Goal: Task Accomplishment & Management: Complete application form

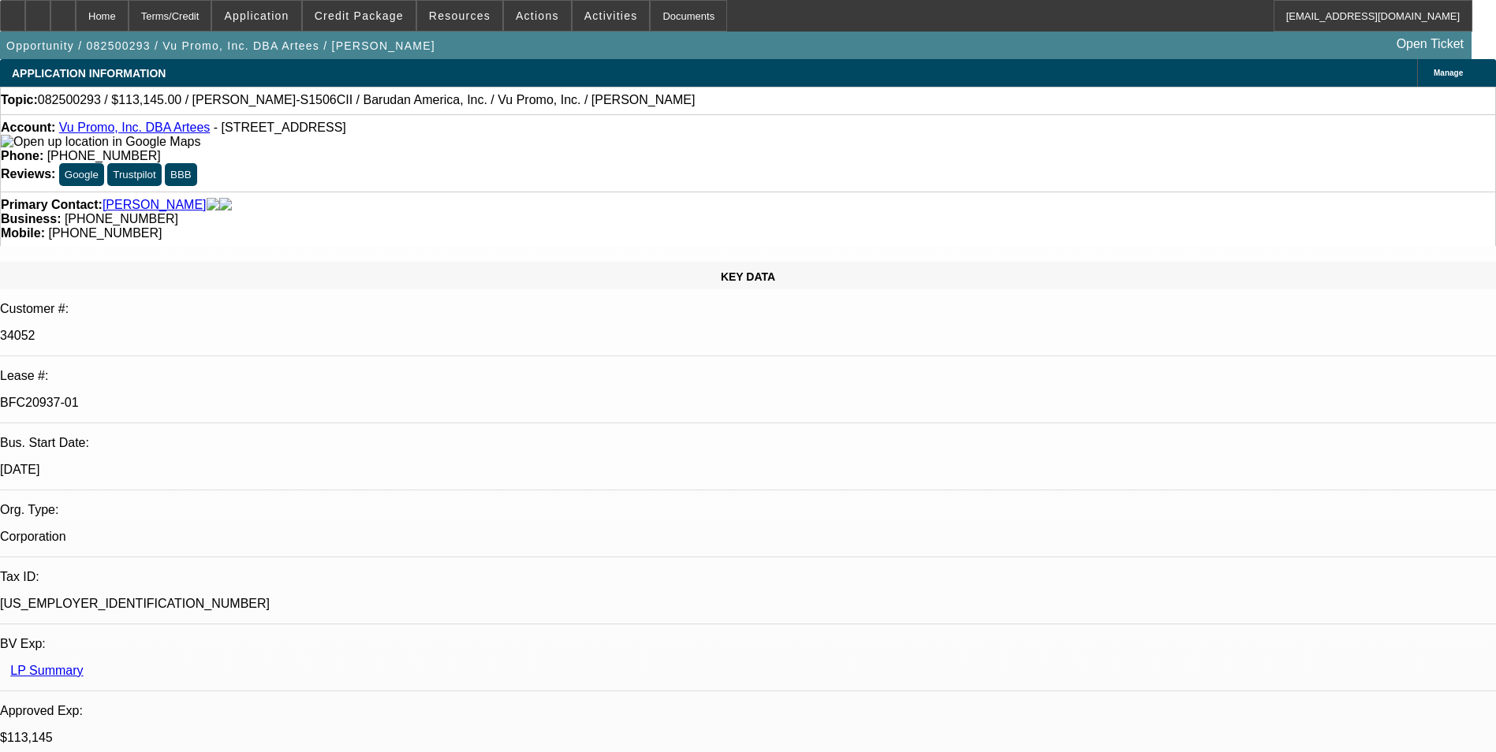
select select "0"
select select "2"
select select "0"
select select "2"
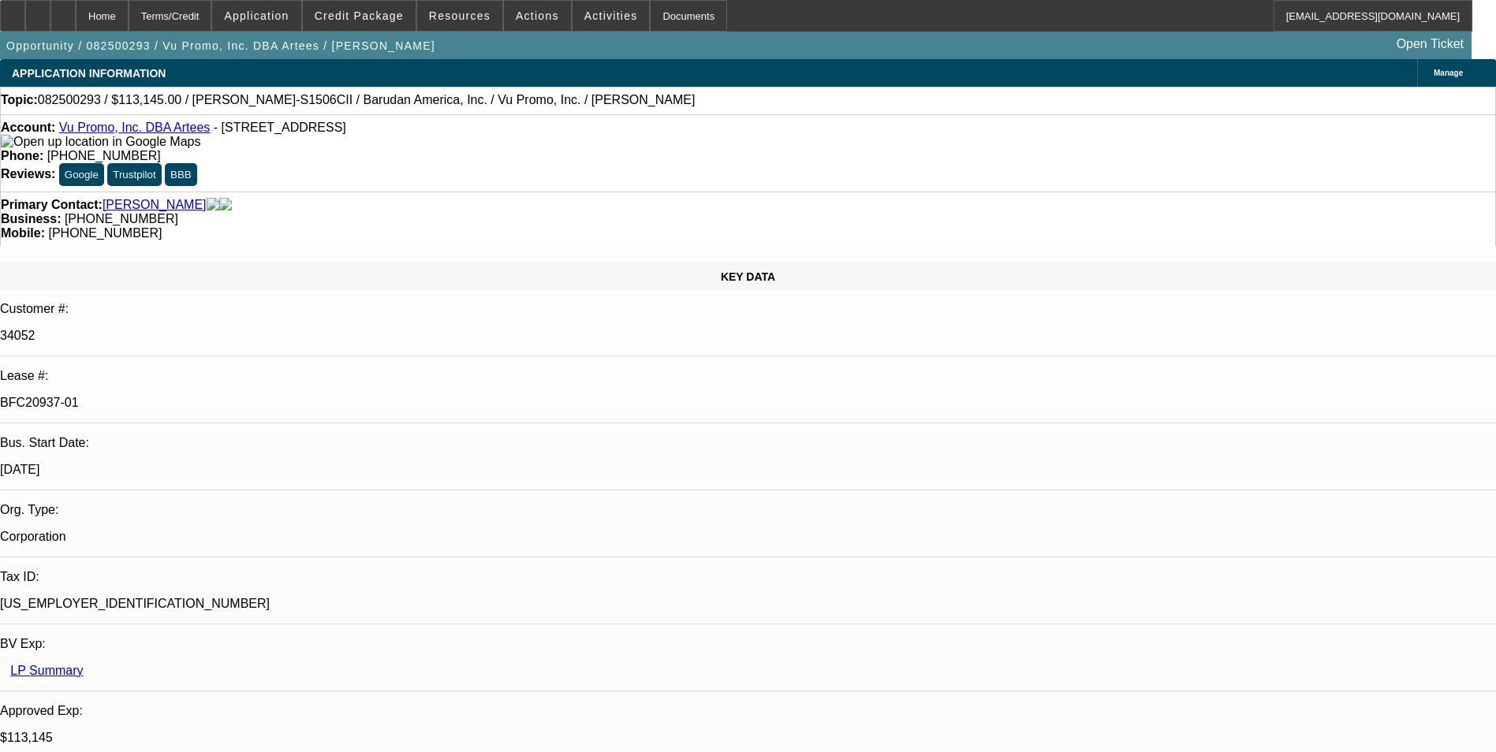
select select "0.1"
select select "0"
select select "2"
select select "0.1"
select select "0"
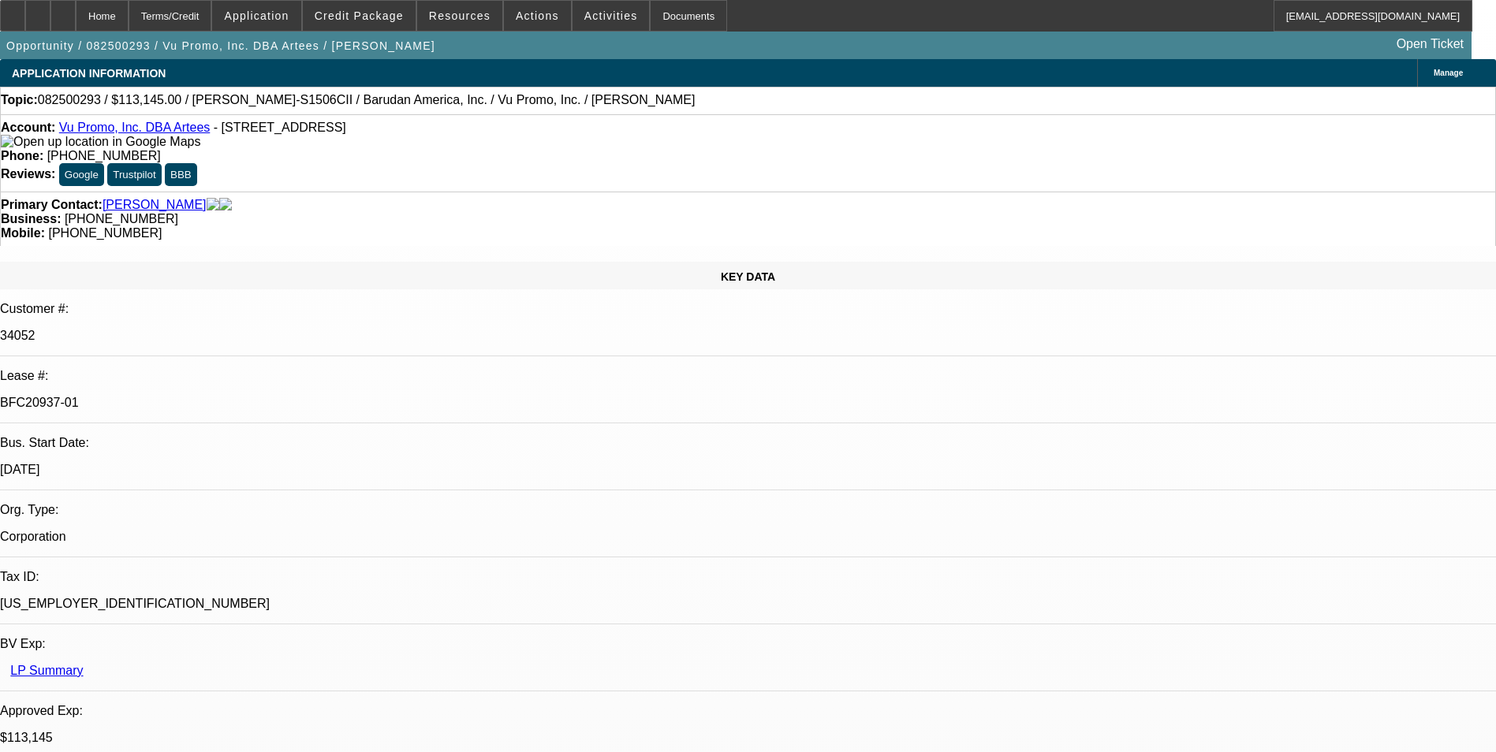
select select "2"
select select "0"
select select "1"
select select "2"
select select "6"
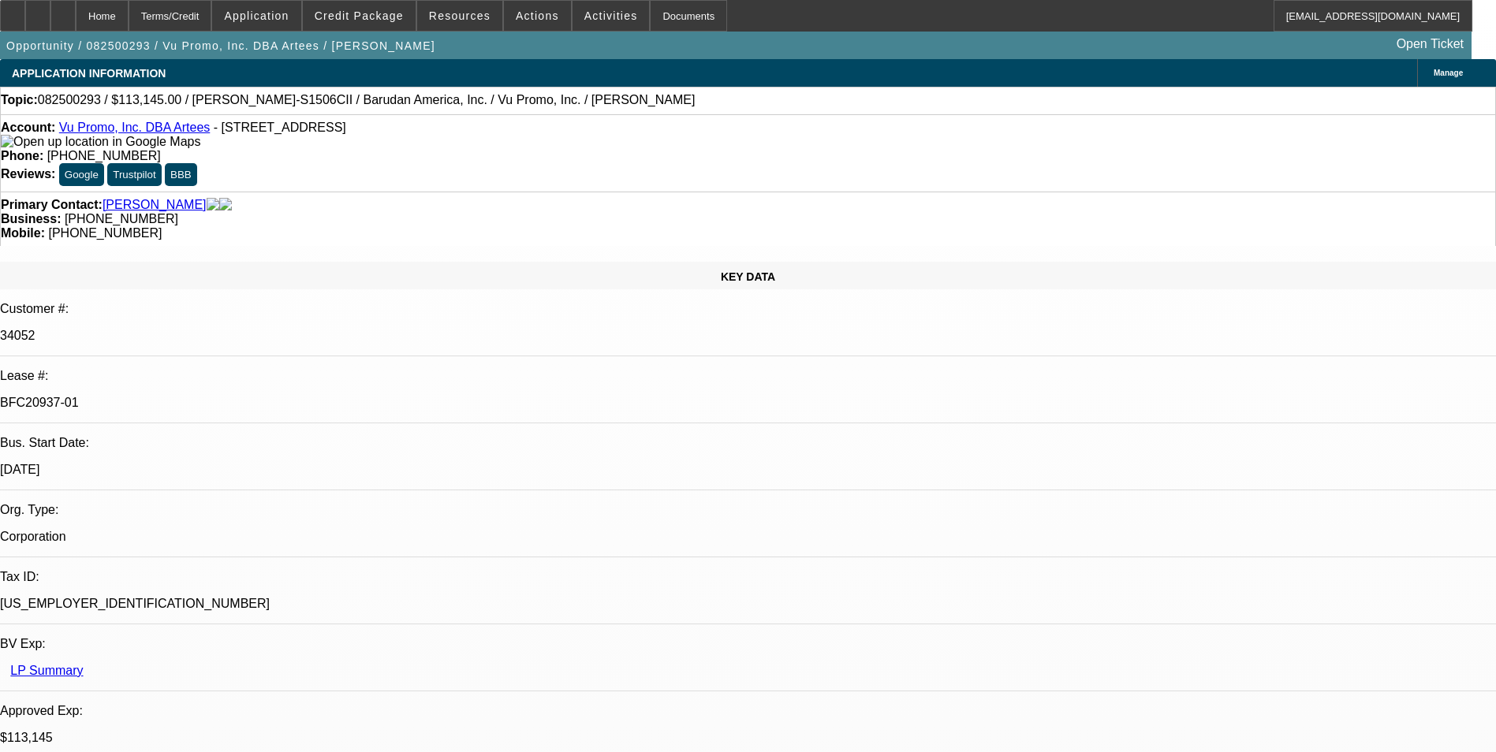
select select "1"
select select "2"
select select "4"
select select "1"
select select "2"
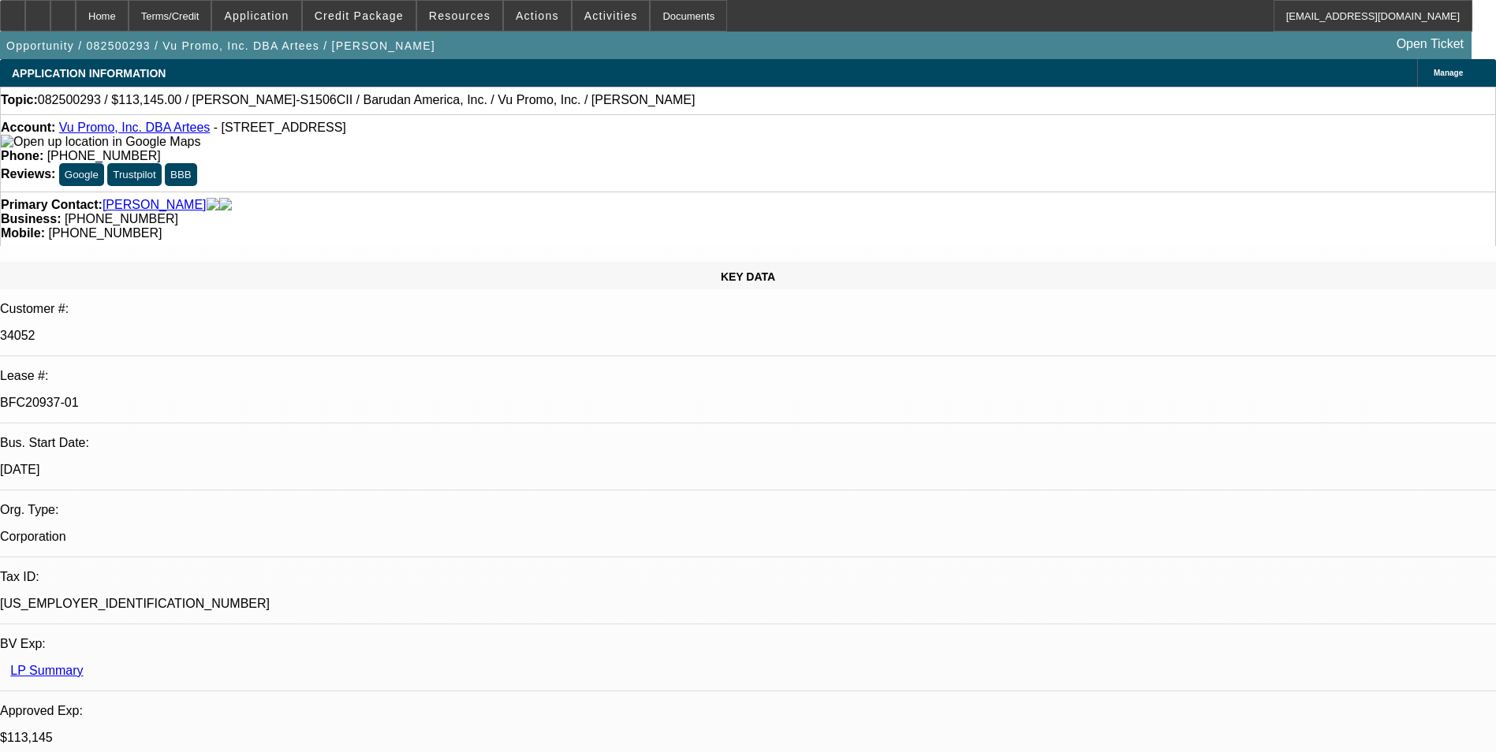
select select "4"
select select "1"
select select "2"
select select "6"
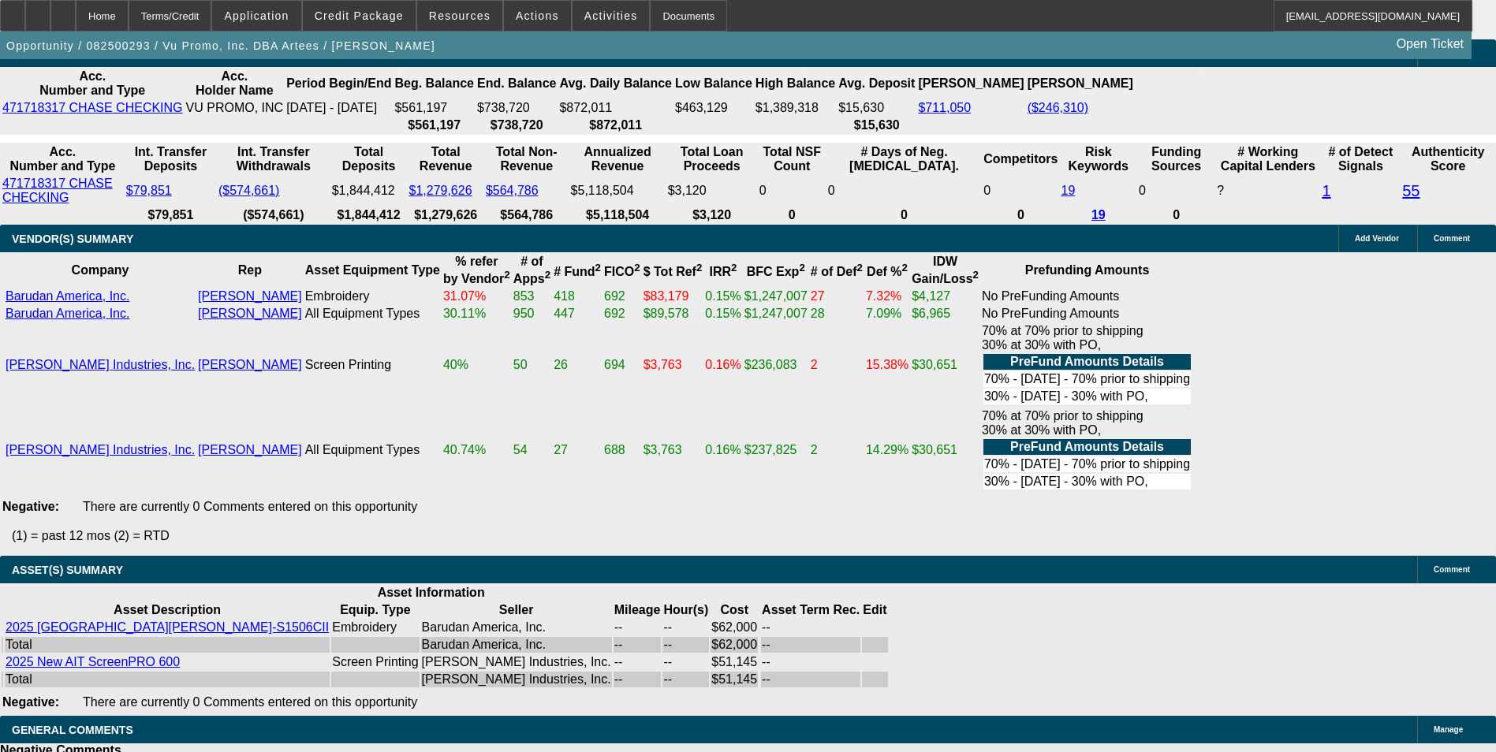
scroll to position [3155, 0]
